Goal: Information Seeking & Learning: Learn about a topic

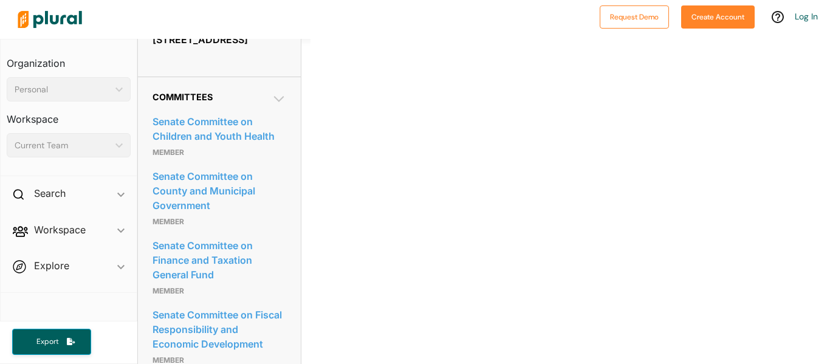
scroll to position [572, 0]
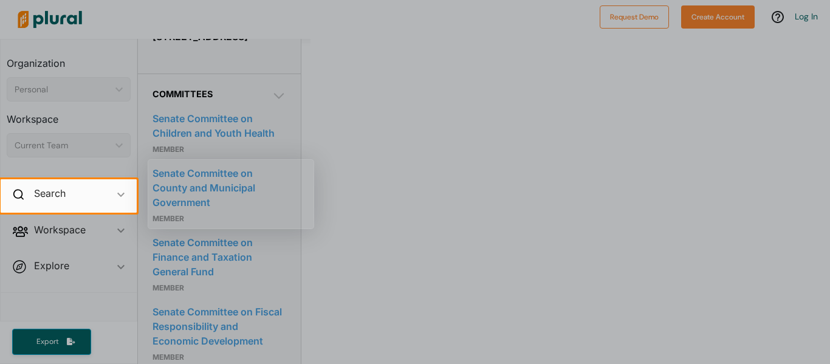
click at [336, 210] on div at bounding box center [483, 195] width 693 height 33
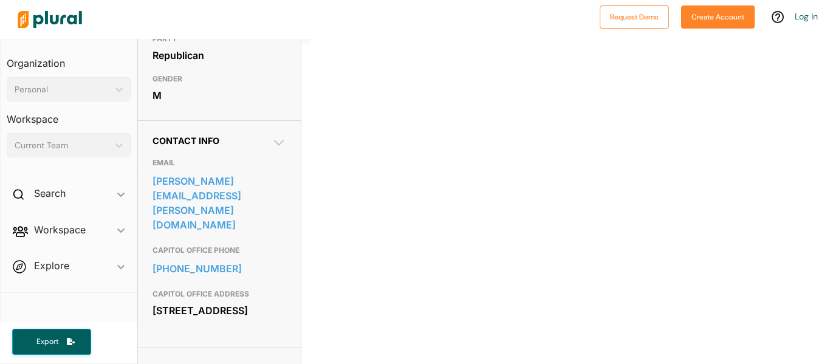
scroll to position [305, 0]
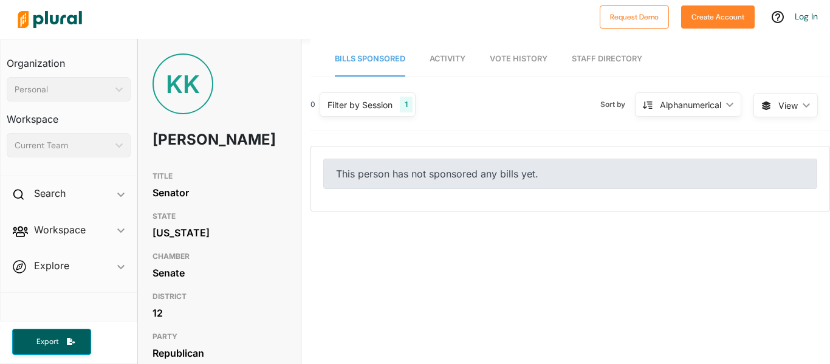
click at [405, 103] on div "1" at bounding box center [406, 105] width 13 height 16
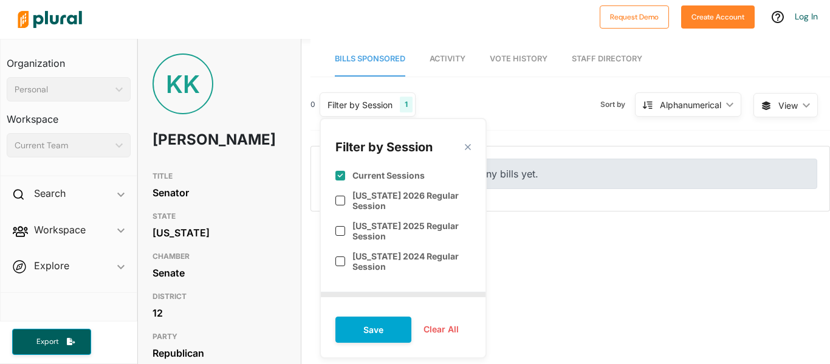
click at [410, 108] on div "1" at bounding box center [406, 105] width 13 height 16
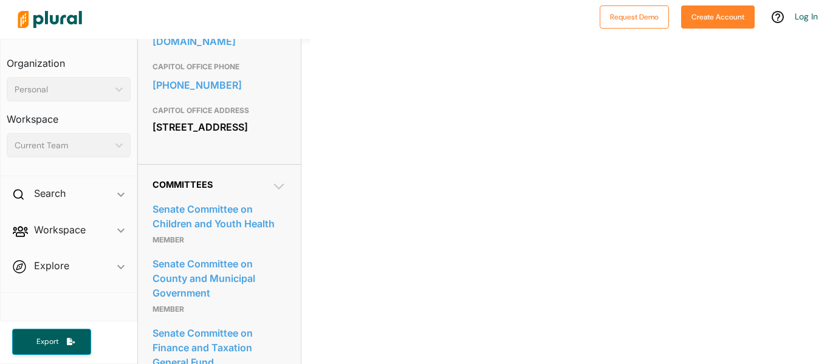
scroll to position [498, 0]
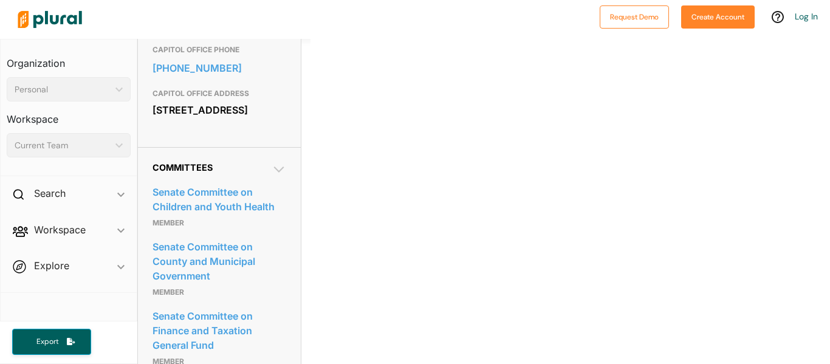
drag, startPoint x: 148, startPoint y: 181, endPoint x: 263, endPoint y: 164, distance: 116.7
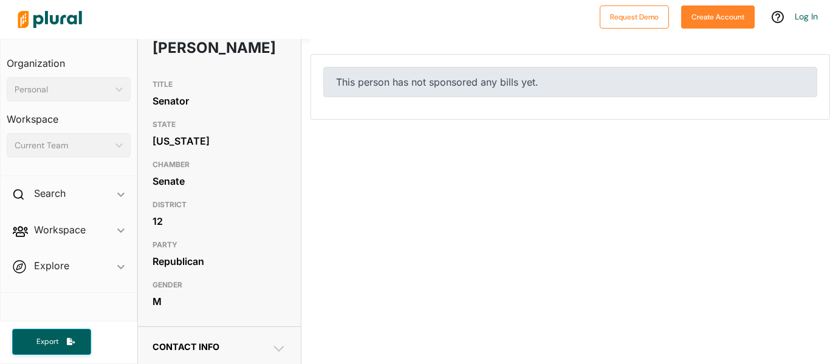
scroll to position [0, 0]
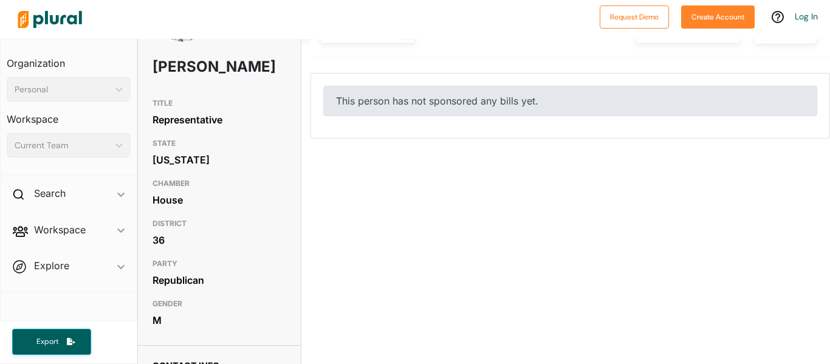
scroll to position [77, 0]
